Goal: Navigation & Orientation: Find specific page/section

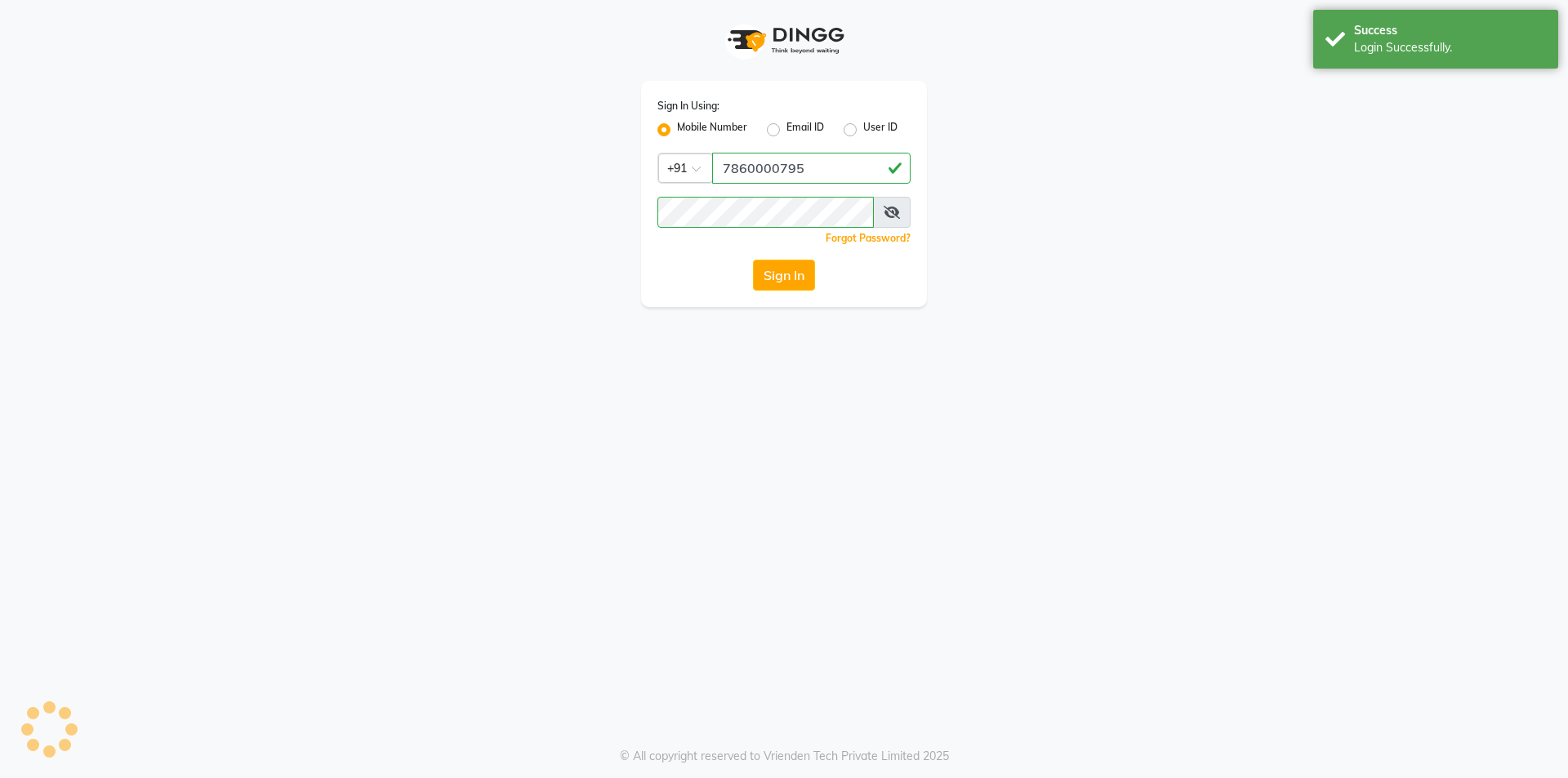
click at [801, 284] on button "Sign In" at bounding box center [784, 276] width 62 height 31
click at [771, 281] on button "Sign In" at bounding box center [784, 276] width 62 height 31
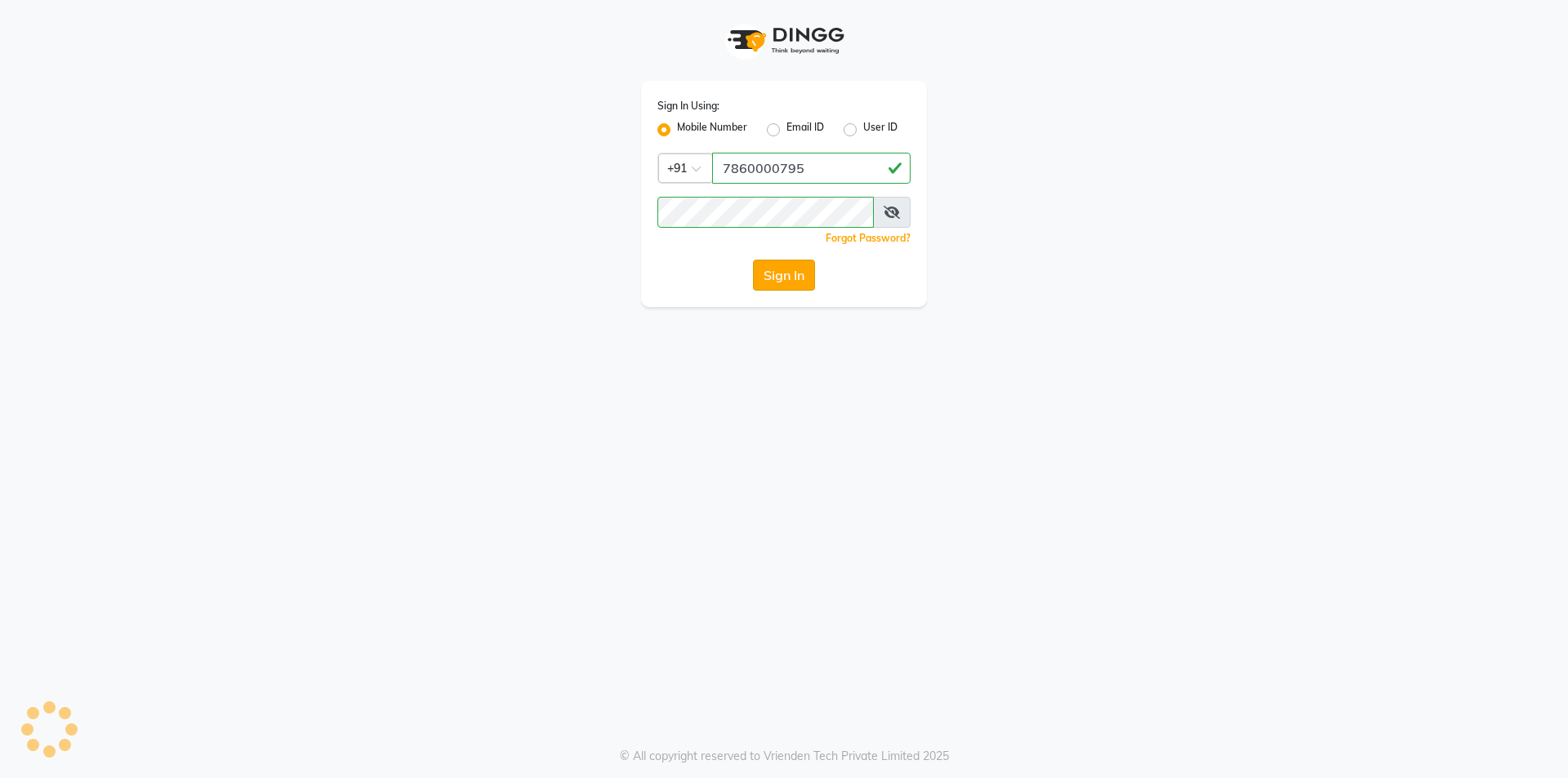
click at [796, 278] on button "Sign In" at bounding box center [784, 276] width 62 height 31
